Goal: Navigation & Orientation: Find specific page/section

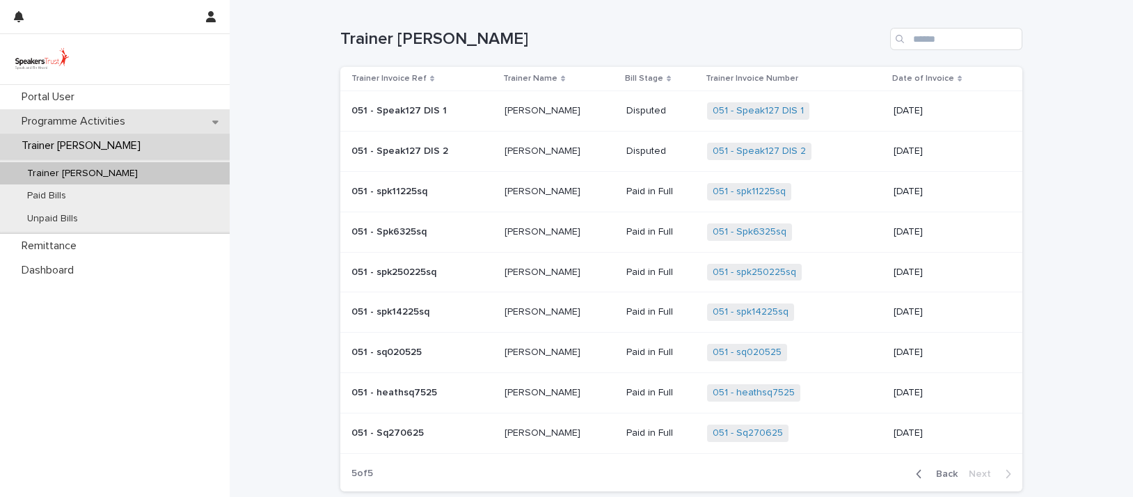
scroll to position [112, 0]
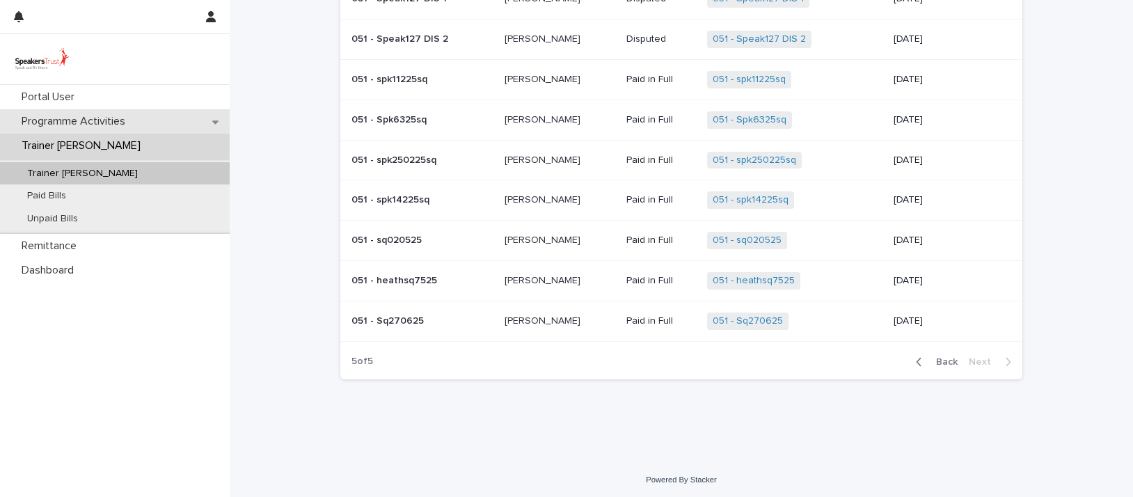
click at [109, 122] on p "Programme Activities" at bounding box center [76, 121] width 120 height 13
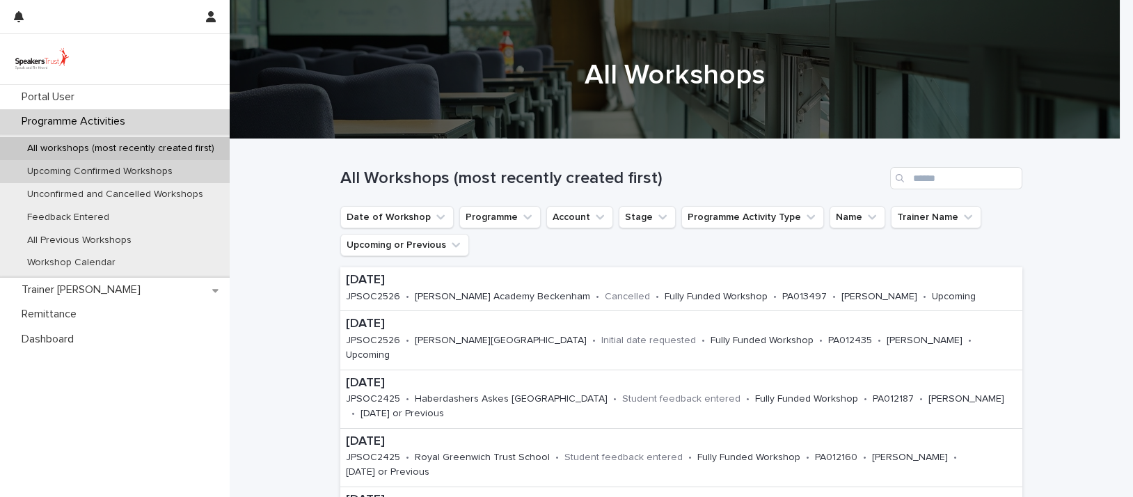
click at [95, 167] on p "Upcoming Confirmed Workshops" at bounding box center [100, 172] width 168 height 12
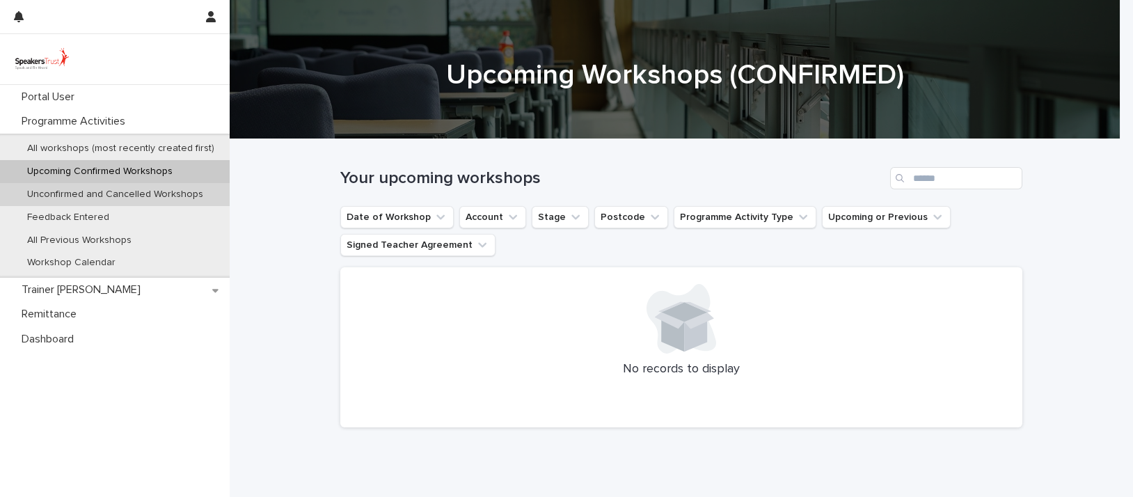
click at [93, 195] on p "Unconfirmed and Cancelled Workshops" at bounding box center [115, 195] width 198 height 12
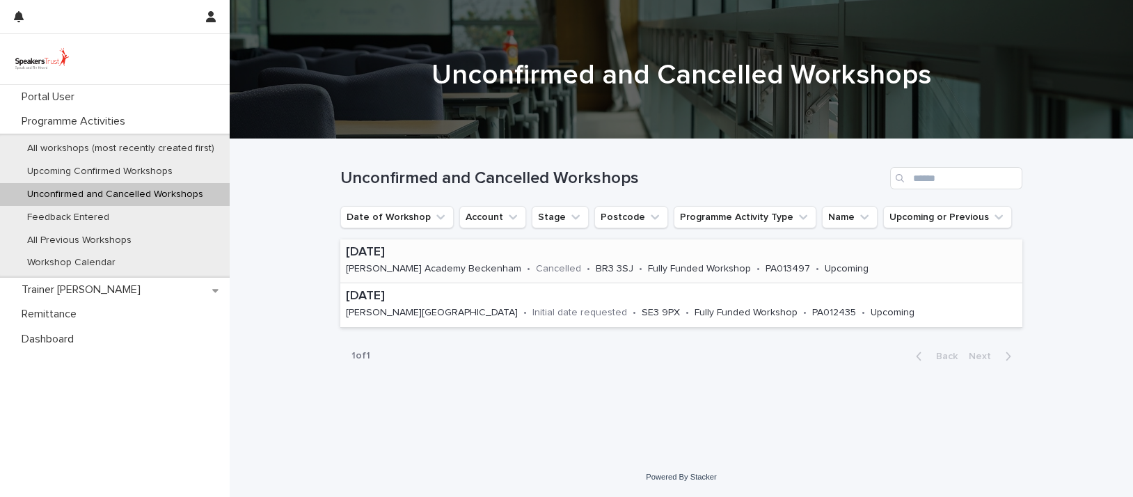
click at [474, 261] on div "[DATE] [PERSON_NAME][GEOGRAPHIC_DATA] • Cancelled • BR3 3SJ • Fully Funded Work…" at bounding box center [626, 260] width 573 height 43
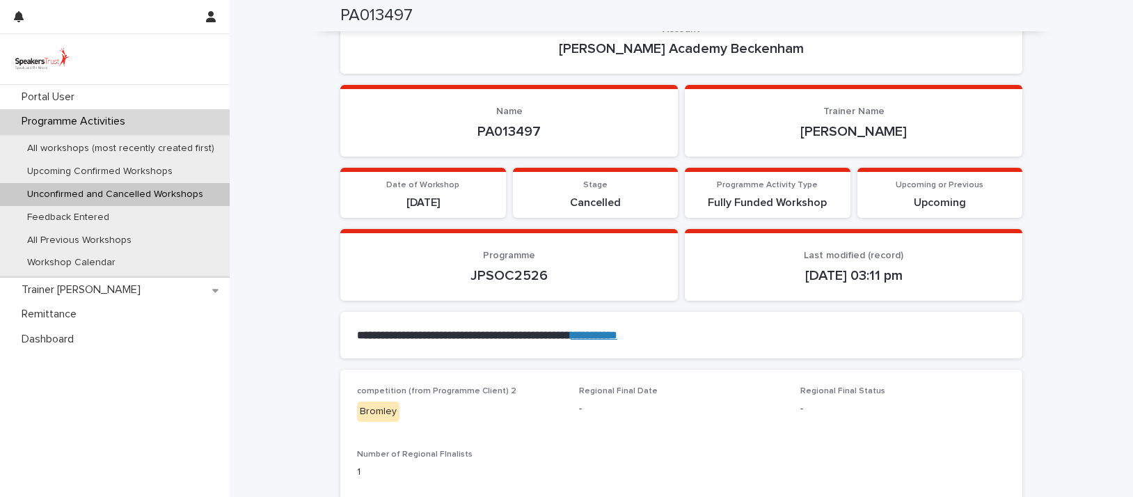
scroll to position [155, 0]
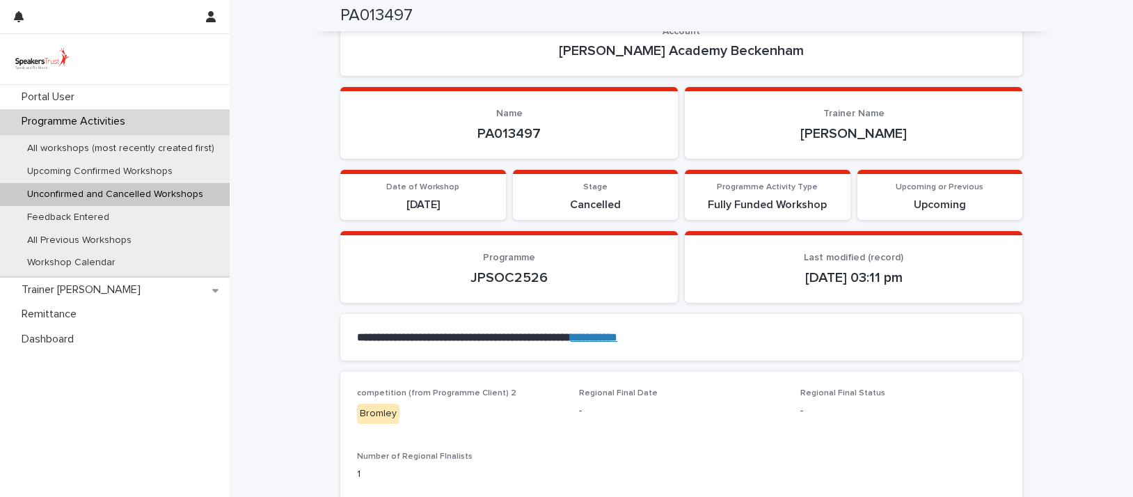
click at [127, 193] on p "Unconfirmed and Cancelled Workshops" at bounding box center [115, 195] width 198 height 12
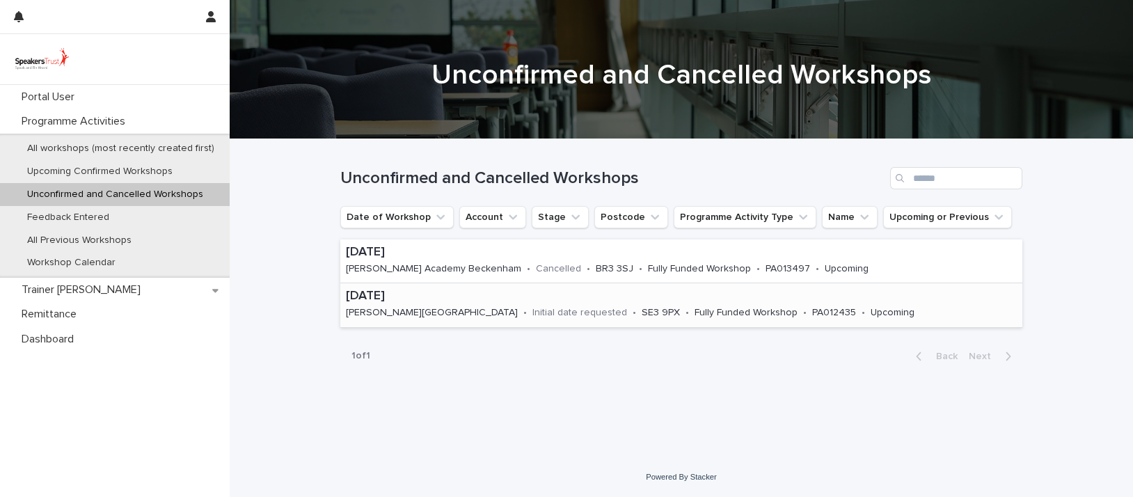
click at [686, 308] on p "•" at bounding box center [687, 313] width 3 height 12
